Goal: Information Seeking & Learning: Learn about a topic

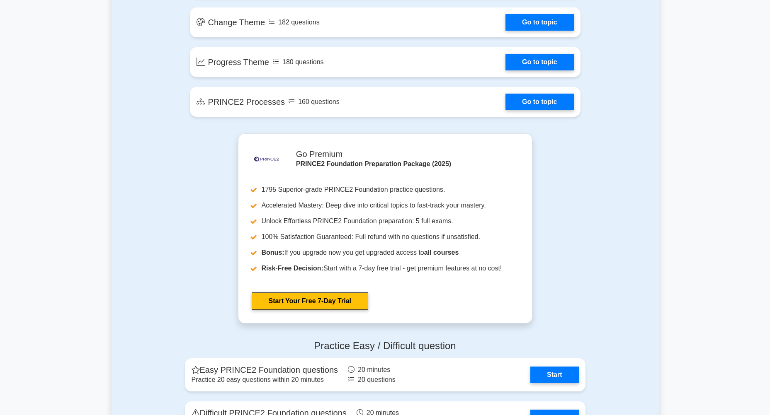
scroll to position [829, 0]
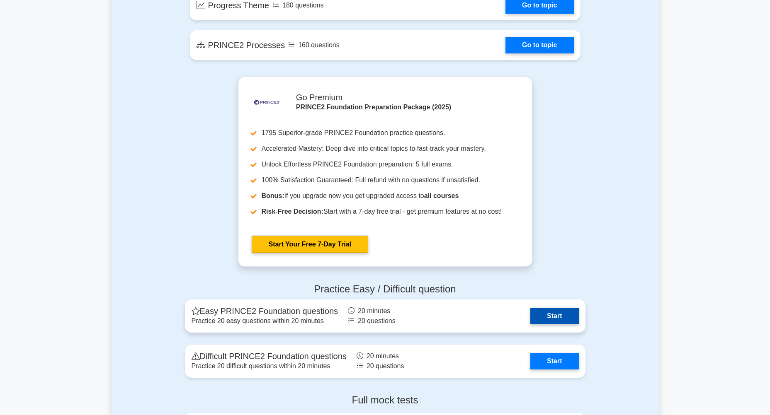
click at [547, 312] on link "Start" at bounding box center [554, 316] width 48 height 17
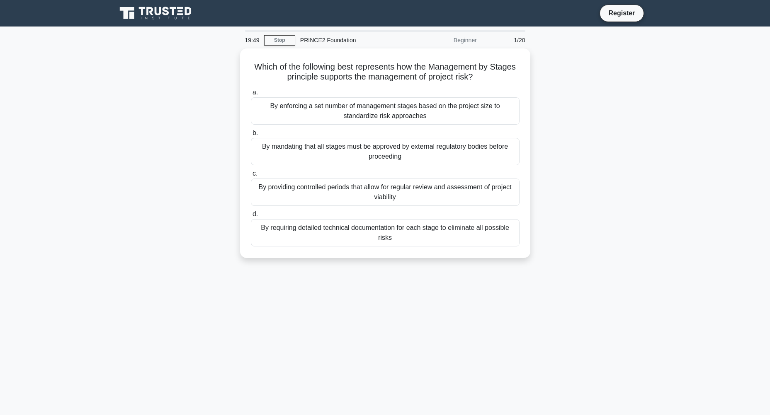
drag, startPoint x: 0, startPoint y: 0, endPoint x: 599, endPoint y: 71, distance: 603.4
click at [599, 71] on div "Which of the following best represents how the Management by Stages principle s…" at bounding box center [384, 158] width 547 height 220
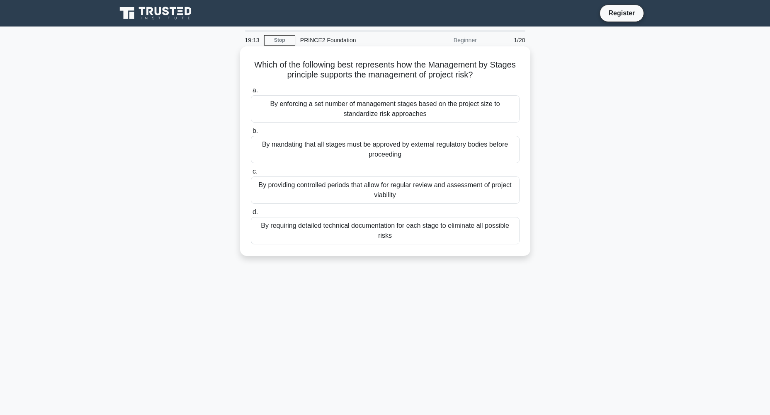
click at [412, 119] on div "By enforcing a set number of management stages based on the project size to sta…" at bounding box center [385, 108] width 269 height 27
click at [251, 93] on input "a. By enforcing a set number of management stages based on the project size to …" at bounding box center [251, 90] width 0 height 5
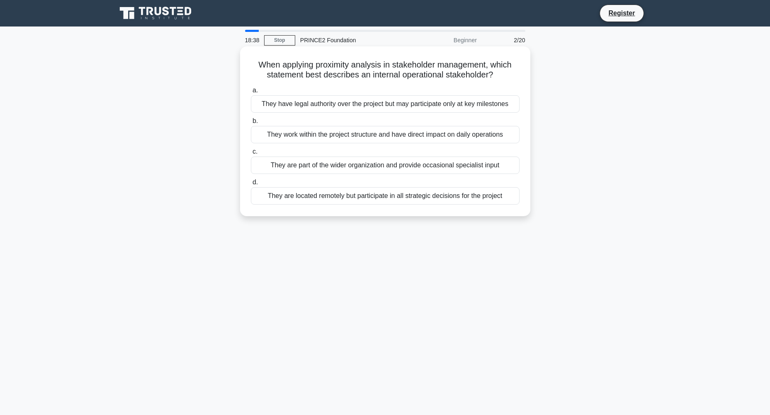
click at [456, 169] on div "They are part of the wider organization and provide occasional specialist input" at bounding box center [385, 165] width 269 height 17
click at [251, 155] on input "c. They are part of the wider organization and provide occasional specialist in…" at bounding box center [251, 151] width 0 height 5
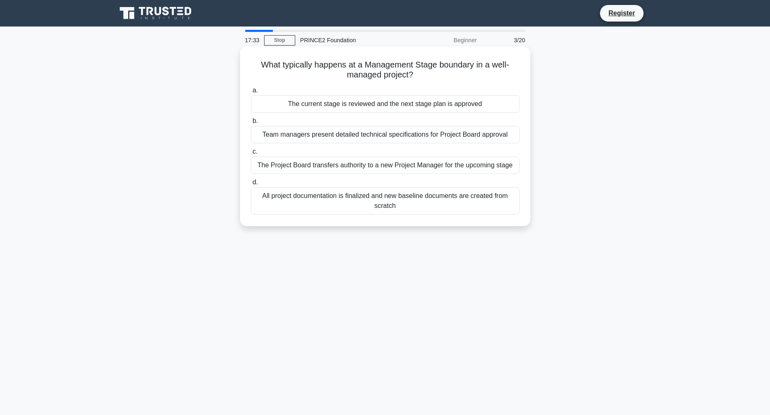
click at [440, 139] on div "Team managers present detailed technical specifications for Project Board appro…" at bounding box center [385, 134] width 269 height 17
click at [251, 124] on input "b. Team managers present detailed technical specifications for Project Board ap…" at bounding box center [251, 121] width 0 height 5
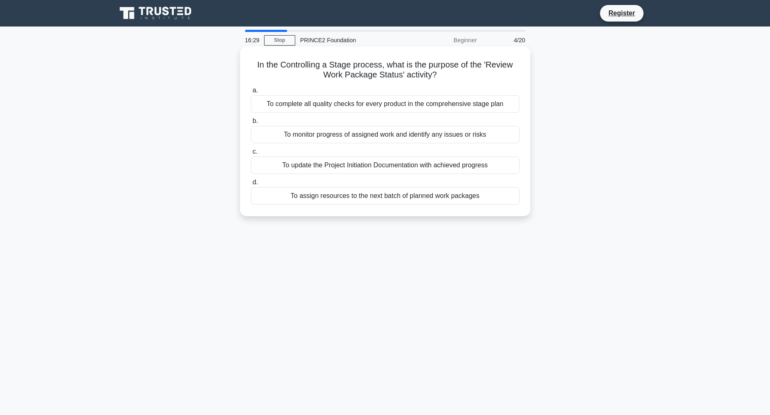
click at [482, 169] on div "To update the Project Initiation Documentation with achieved progress" at bounding box center [385, 165] width 269 height 17
click at [251, 155] on input "c. To update the Project Initiation Documentation with achieved progress" at bounding box center [251, 151] width 0 height 5
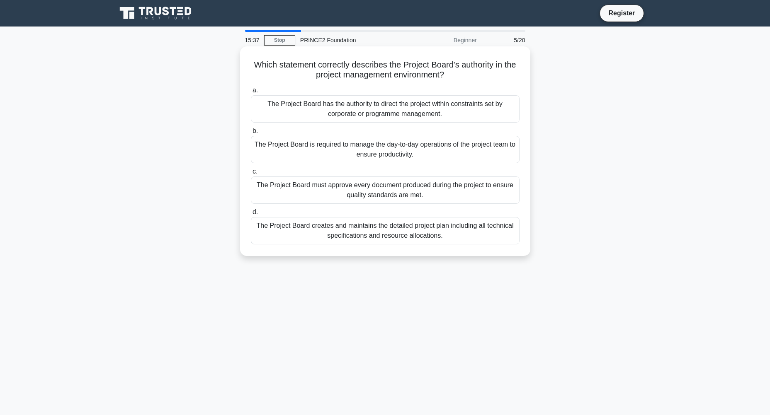
click at [443, 109] on div "The Project Board has the authority to direct the project within constraints se…" at bounding box center [385, 108] width 269 height 27
click at [251, 93] on input "a. The Project Board has the authority to direct the project within constraints…" at bounding box center [251, 90] width 0 height 5
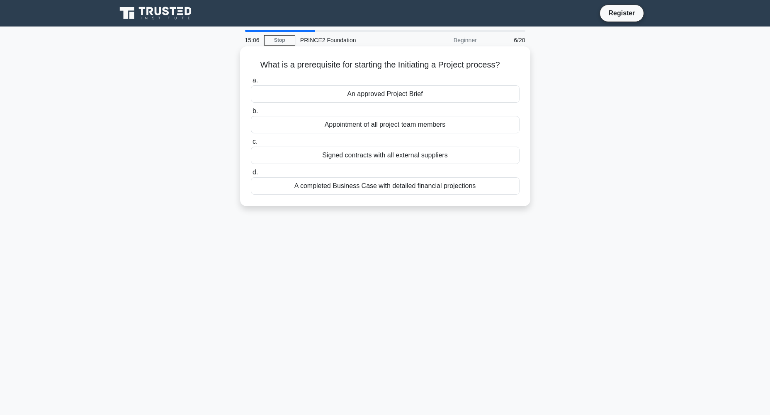
click at [453, 152] on div "Signed contracts with all external suppliers" at bounding box center [385, 155] width 269 height 17
click at [251, 145] on input "c. Signed contracts with all external suppliers" at bounding box center [251, 141] width 0 height 5
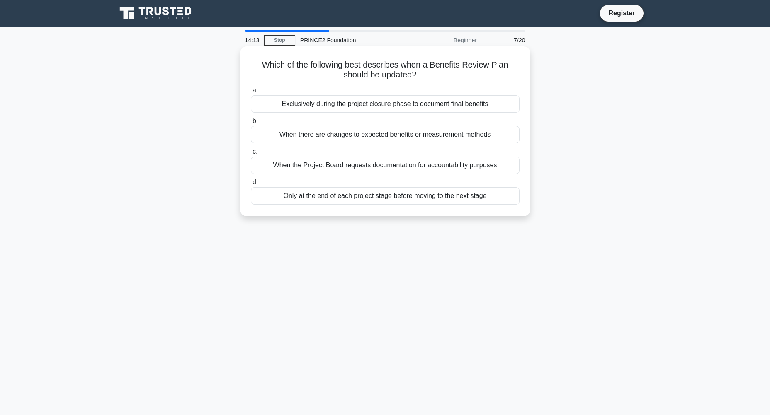
click at [393, 134] on div "When there are changes to expected benefits or measurement methods" at bounding box center [385, 134] width 269 height 17
click at [251, 124] on input "b. When there are changes to expected benefits or measurement methods" at bounding box center [251, 121] width 0 height 5
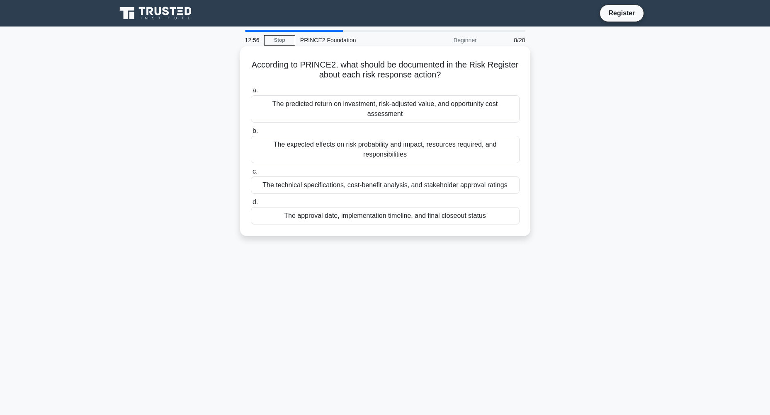
click at [332, 112] on div "The predicted return on investment, risk-adjusted value, and opportunity cost a…" at bounding box center [385, 108] width 269 height 27
click at [251, 93] on input "a. The predicted return on investment, risk-adjusted value, and opportunity cos…" at bounding box center [251, 90] width 0 height 5
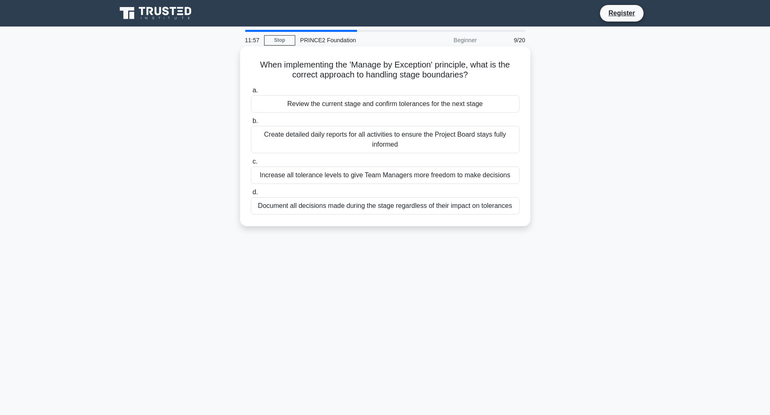
click at [412, 210] on div "Document all decisions made during the stage regardless of their impact on tole…" at bounding box center [385, 205] width 269 height 17
click at [251, 195] on input "d. Document all decisions made during the stage regardless of their impact on t…" at bounding box center [251, 192] width 0 height 5
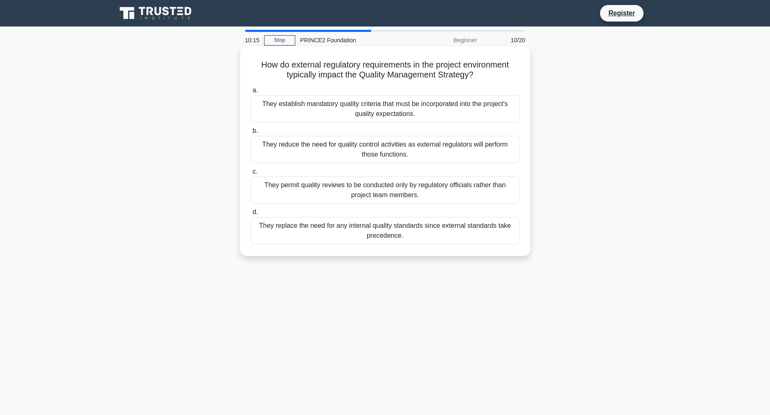
click at [427, 228] on div "They replace the need for any internal quality standards since external standar…" at bounding box center [385, 230] width 269 height 27
click at [251, 215] on input "d. They replace the need for any internal quality standards since external stan…" at bounding box center [251, 212] width 0 height 5
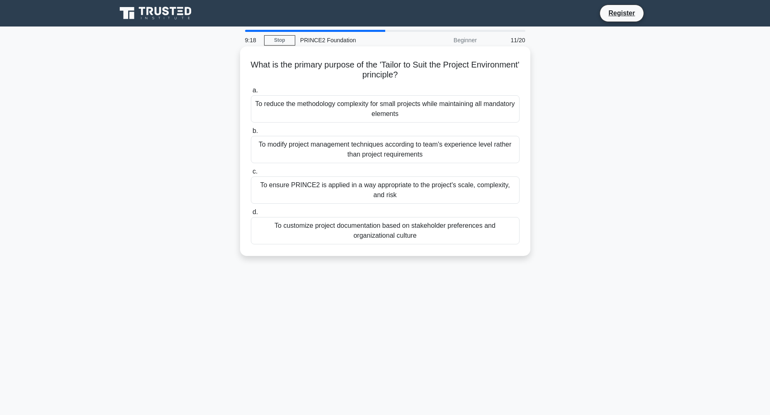
click at [445, 162] on div "To modify project management techniques according to team's experience level ra…" at bounding box center [385, 149] width 269 height 27
click at [251, 134] on input "b. To modify project management techniques according to team's experience level…" at bounding box center [251, 130] width 0 height 5
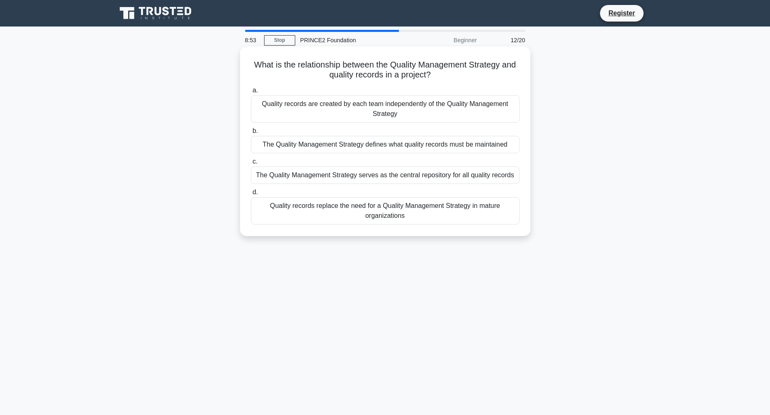
click at [419, 155] on div "a. Quality records are created by each team independently of the Quality Manage…" at bounding box center [385, 155] width 278 height 143
click at [417, 146] on div "The Quality Management Strategy defines what quality records must be maintained" at bounding box center [385, 144] width 269 height 17
click at [251, 134] on input "b. The Quality Management Strategy defines what quality records must be maintai…" at bounding box center [251, 130] width 0 height 5
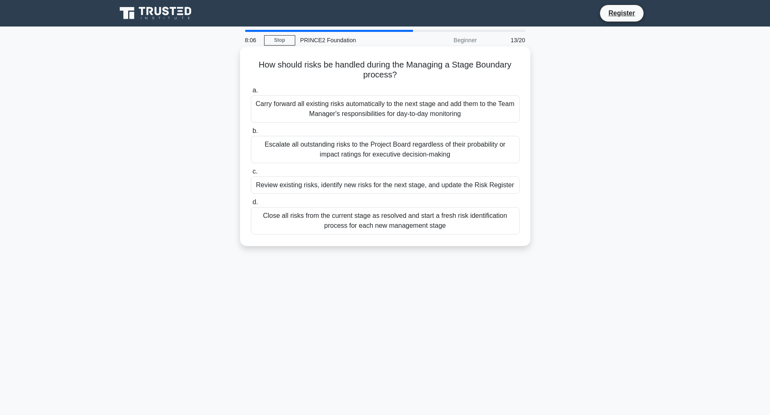
click at [427, 185] on div "Review existing risks, identify new risks for the next stage, and update the Ri…" at bounding box center [385, 185] width 269 height 17
click at [251, 174] on input "c. Review existing risks, identify new risks for the next stage, and update the…" at bounding box center [251, 171] width 0 height 5
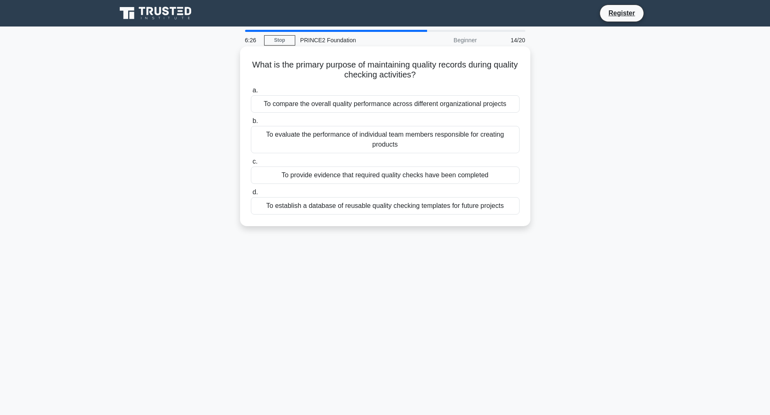
click at [452, 200] on div "To establish a database of reusable quality checking templates for future proje…" at bounding box center [385, 205] width 269 height 17
click at [251, 195] on input "d. To establish a database of reusable quality checking templates for future pr…" at bounding box center [251, 192] width 0 height 5
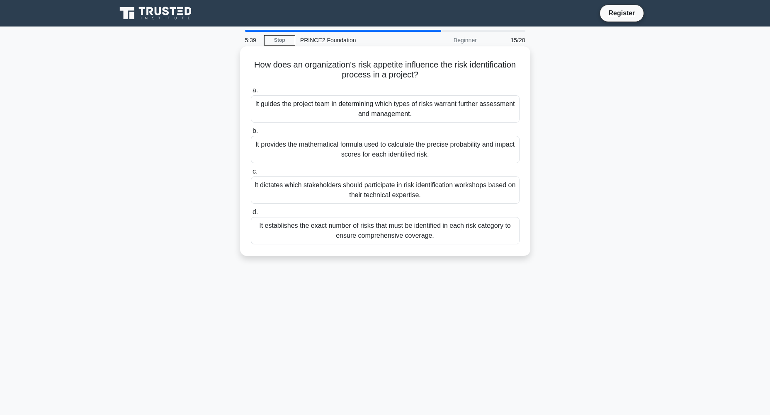
click at [486, 108] on div "It guides the project team in determining which types of risks warrant further …" at bounding box center [385, 108] width 269 height 27
click at [251, 93] on input "a. It guides the project team in determining which types of risks warrant furth…" at bounding box center [251, 90] width 0 height 5
click at [489, 227] on div "A Project Plan focuses on major products and milestones, while a Stage Plan inc…" at bounding box center [385, 230] width 269 height 27
click at [251, 215] on input "d. A Project Plan focuses on major products and milestones, while a Stage Plan …" at bounding box center [251, 212] width 0 height 5
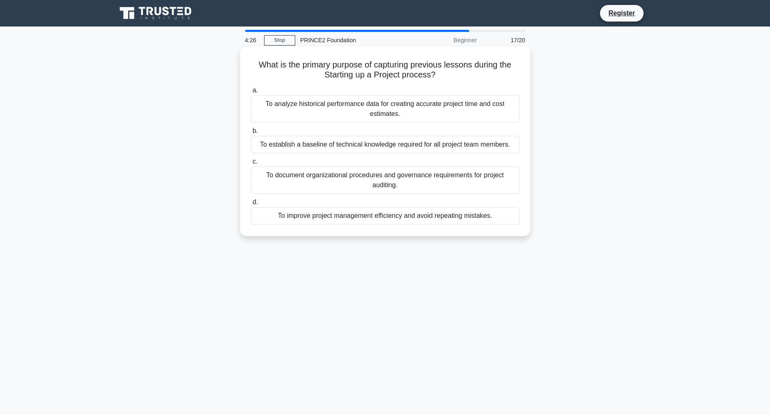
click at [483, 220] on div "To improve project management efficiency and avoid repeating mistakes." at bounding box center [385, 215] width 269 height 17
click at [251, 205] on input "d. To improve project management efficiency and avoid repeating mistakes." at bounding box center [251, 202] width 0 height 5
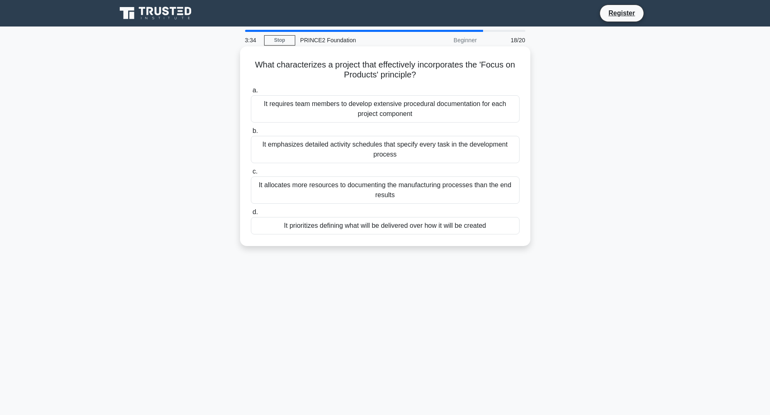
click at [477, 113] on div "It requires team members to develop extensive procedural documentation for each…" at bounding box center [385, 108] width 269 height 27
click at [251, 93] on input "a. It requires team members to develop extensive procedural documentation for e…" at bounding box center [251, 90] width 0 height 5
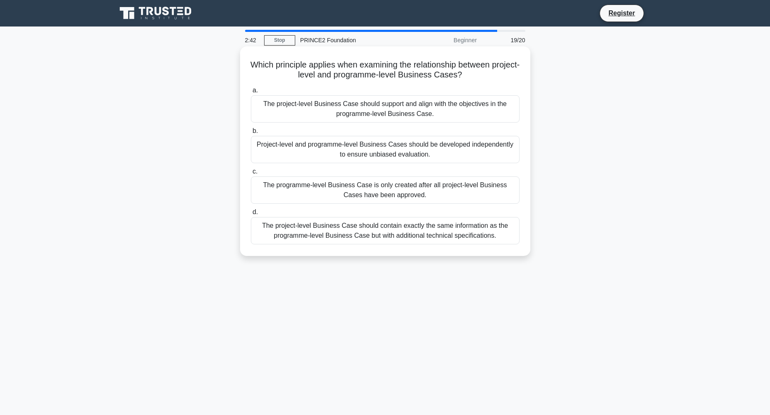
click at [360, 228] on div "The project-level Business Case should contain exactly the same information as …" at bounding box center [385, 230] width 269 height 27
click at [251, 215] on input "d. The project-level Business Case should contain exactly the same information …" at bounding box center [251, 212] width 0 height 5
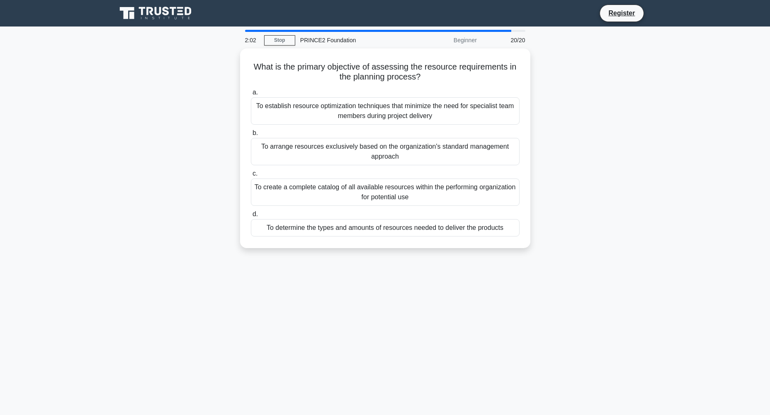
click at [360, 228] on div "To determine the types and amounts of resources needed to deliver the products" at bounding box center [385, 227] width 269 height 17
click at [251, 217] on input "d. To determine the types and amounts of resources needed to deliver the produc…" at bounding box center [251, 214] width 0 height 5
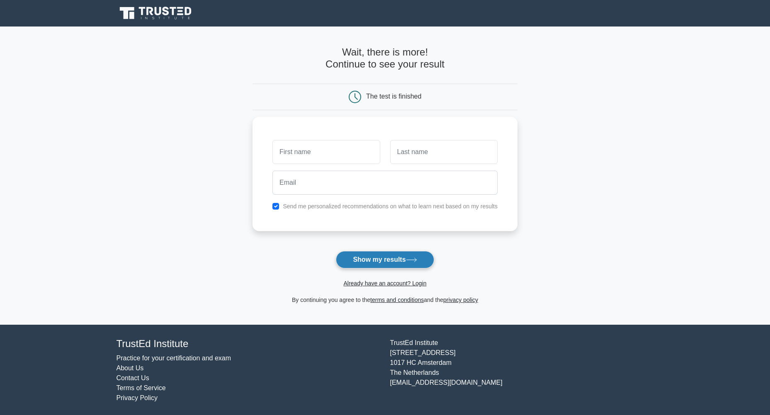
click at [371, 254] on button "Show my results" at bounding box center [385, 259] width 98 height 17
type input "moses"
click at [470, 154] on input "text" at bounding box center [443, 150] width 107 height 24
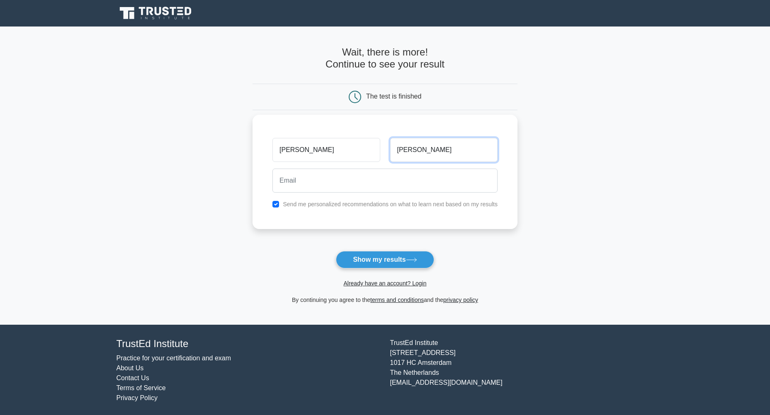
click at [404, 150] on input "biji chacko" at bounding box center [443, 150] width 107 height 24
click at [399, 151] on input "biji chacko" at bounding box center [443, 150] width 107 height 24
type input "b chacko"
click at [413, 183] on input "email" at bounding box center [384, 181] width 225 height 24
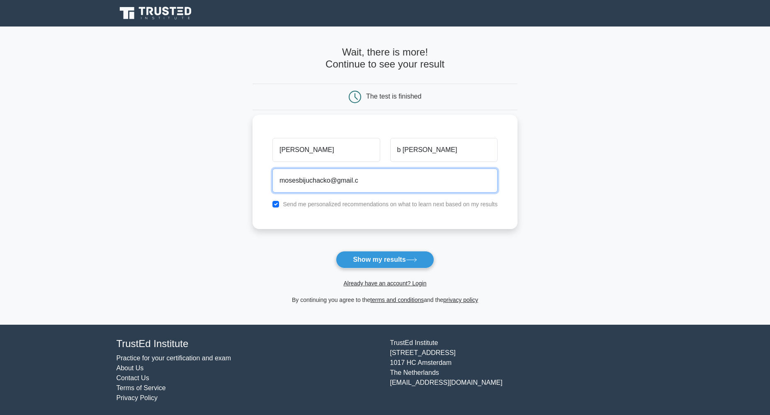
click at [416, 185] on input "mosesbijuchacko@gmail.c" at bounding box center [384, 181] width 225 height 24
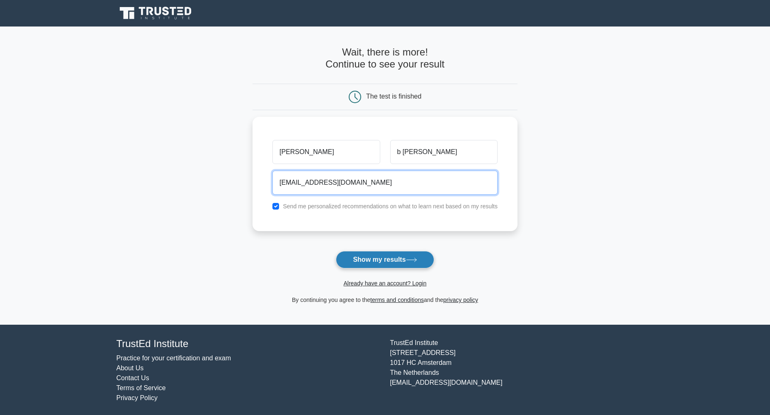
type input "mosesbijuchacko@gmail.com"
click at [368, 263] on button "Show my results" at bounding box center [385, 259] width 98 height 17
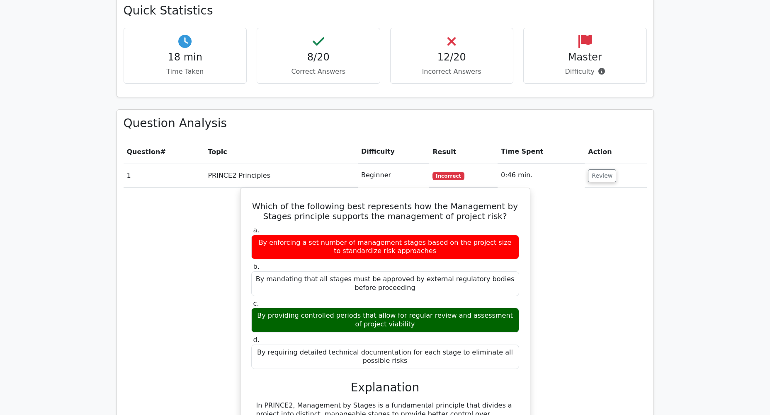
scroll to position [580, 0]
